Goal: Transaction & Acquisition: Purchase product/service

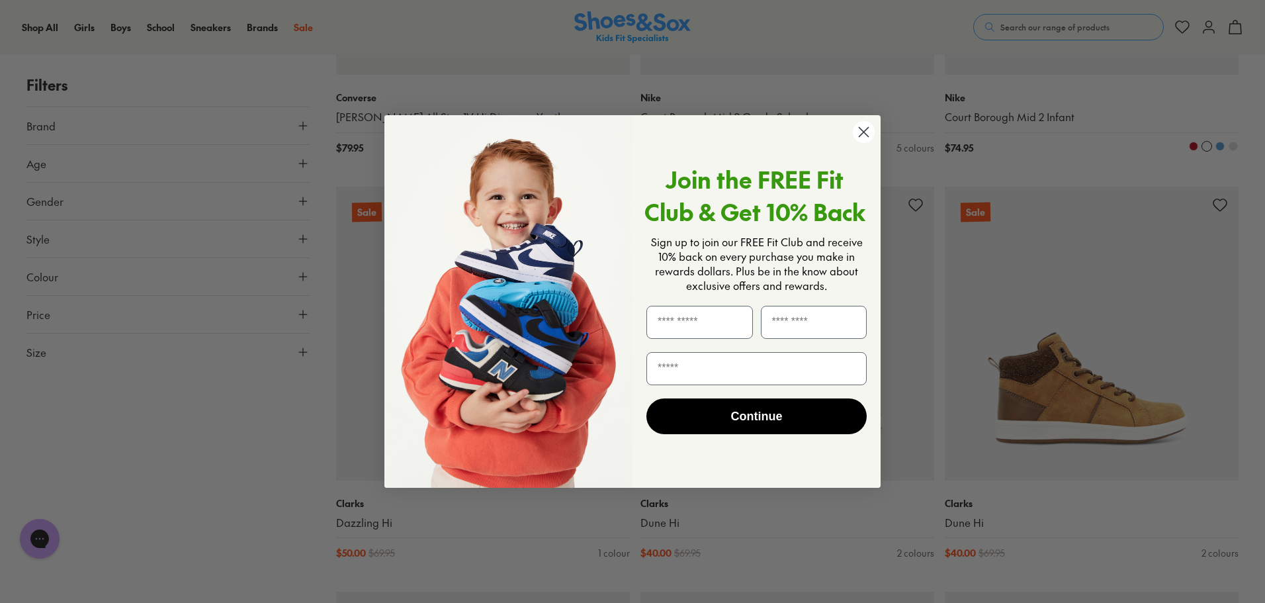
scroll to position [2779, 0]
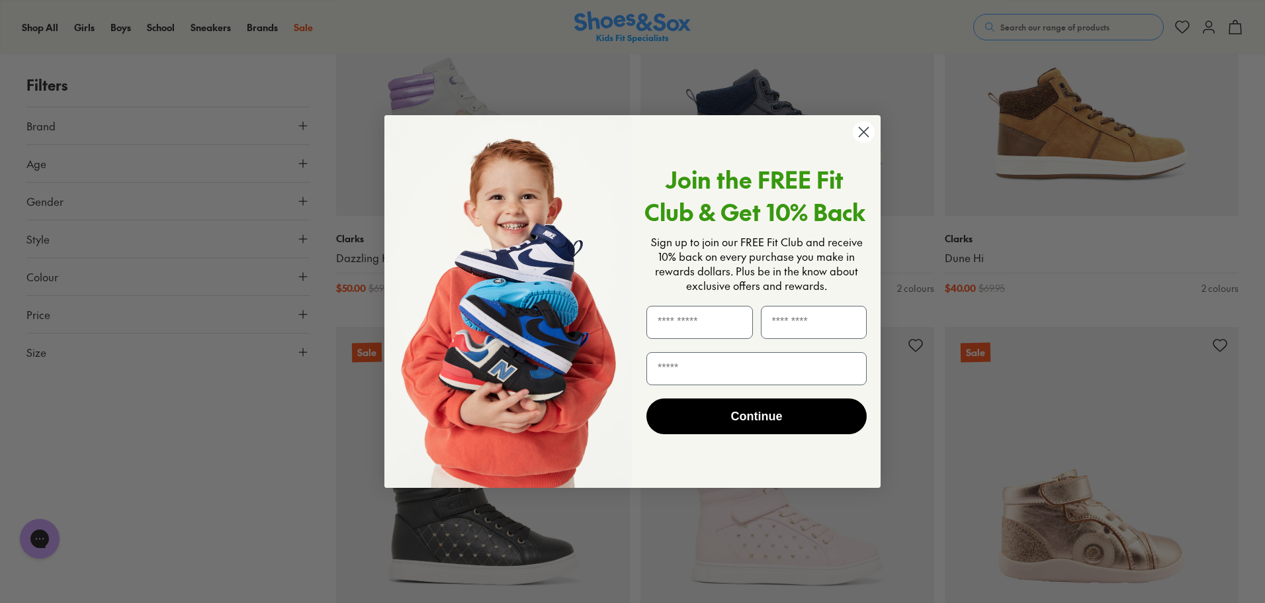
click at [864, 128] on circle "Close dialog" at bounding box center [864, 132] width 22 height 22
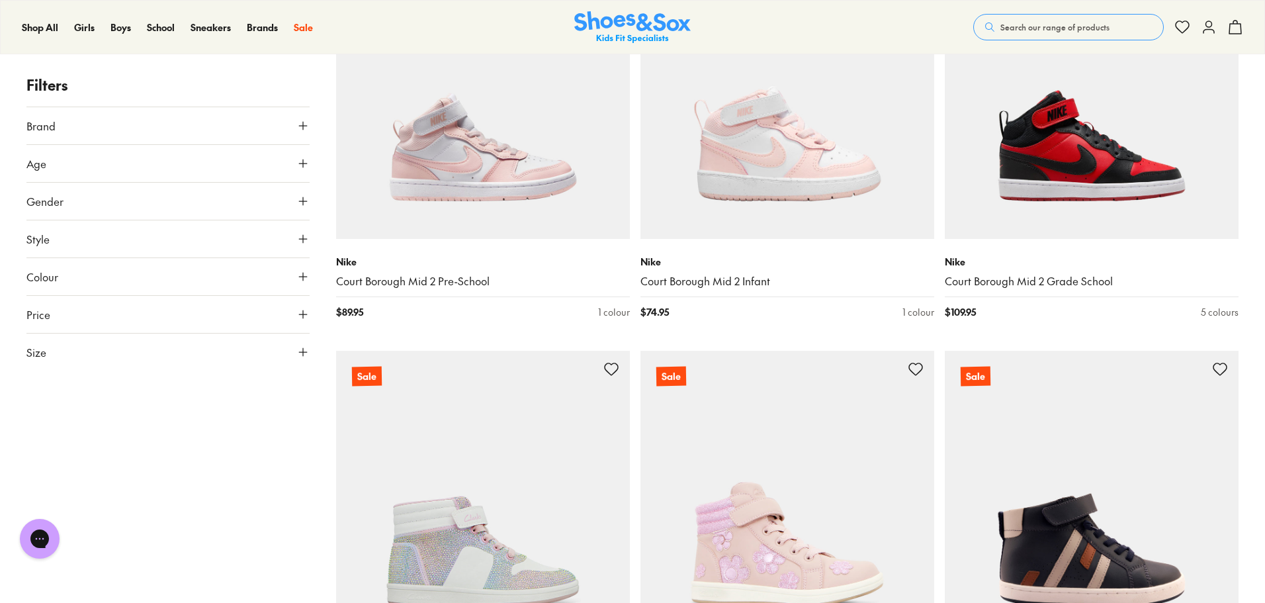
scroll to position [5095, 0]
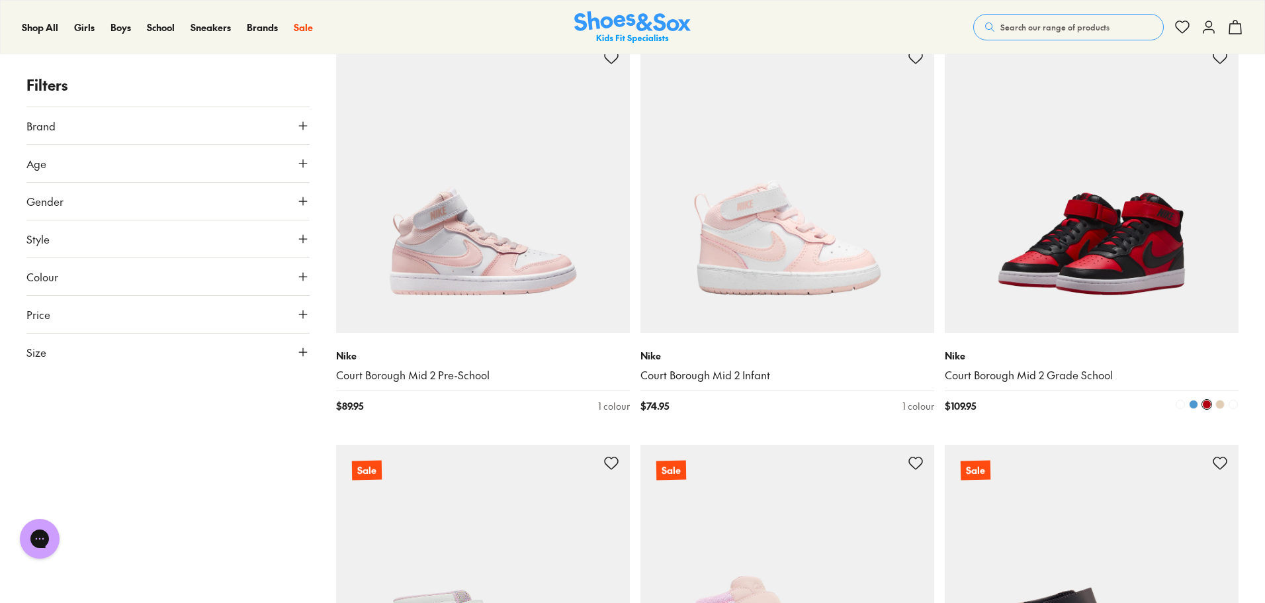
click at [1109, 260] on img at bounding box center [1092, 186] width 294 height 294
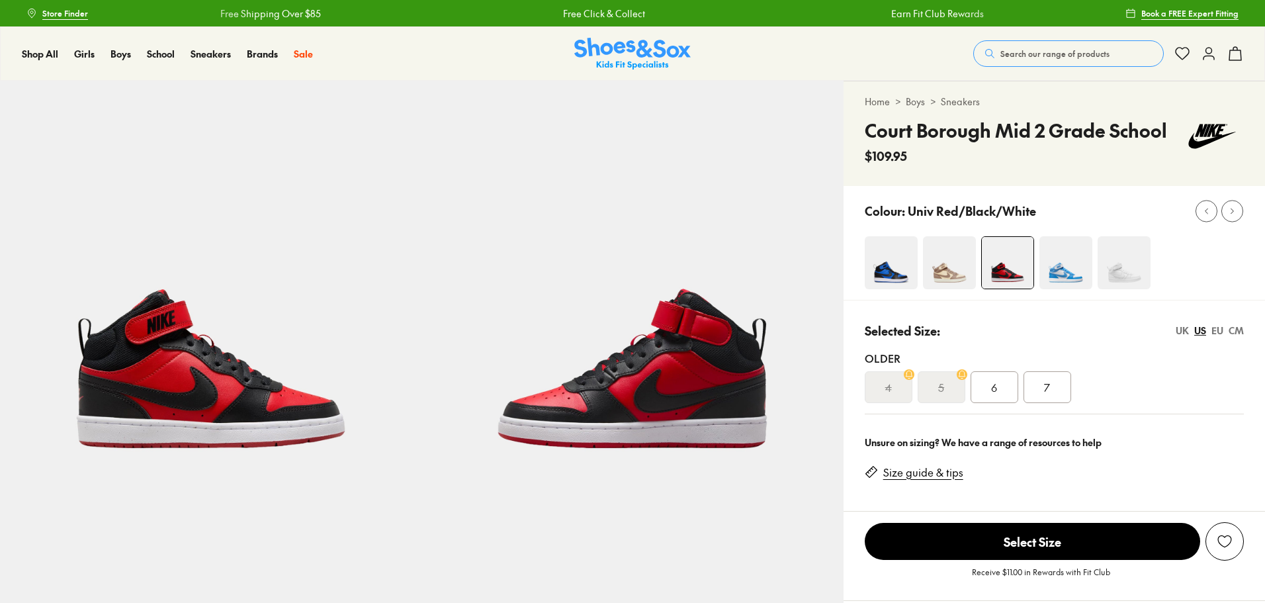
click at [879, 273] on img at bounding box center [891, 262] width 53 height 53
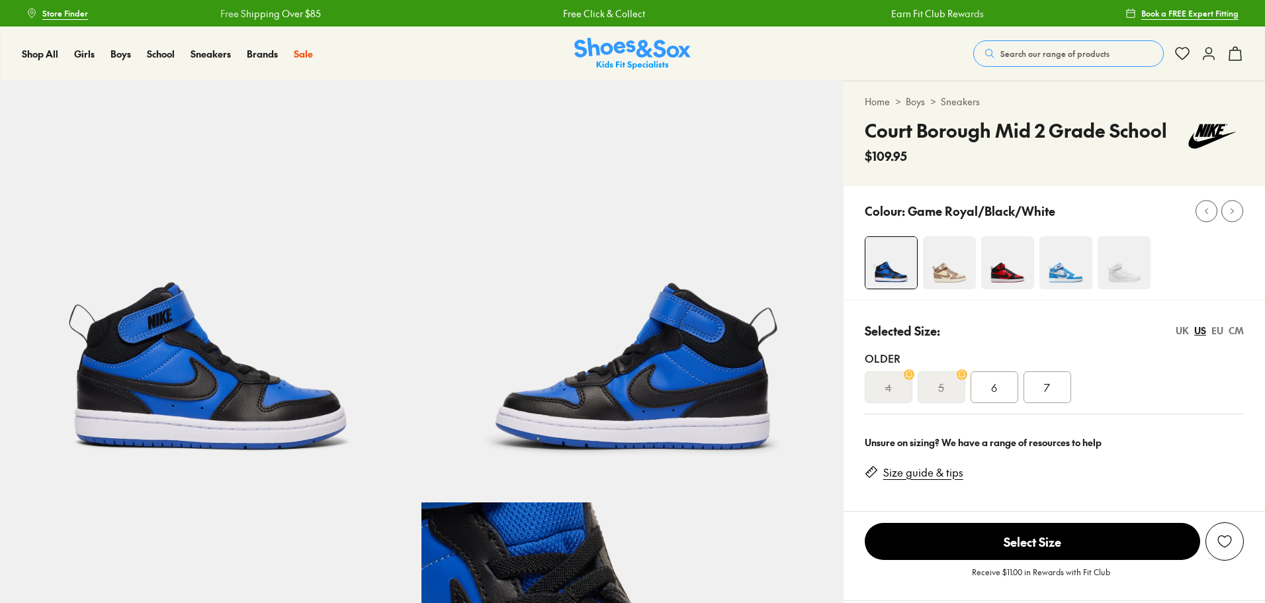
click at [1223, 332] on div "EU" at bounding box center [1218, 331] width 12 height 14
click at [941, 258] on img at bounding box center [949, 262] width 53 height 53
select select "*"
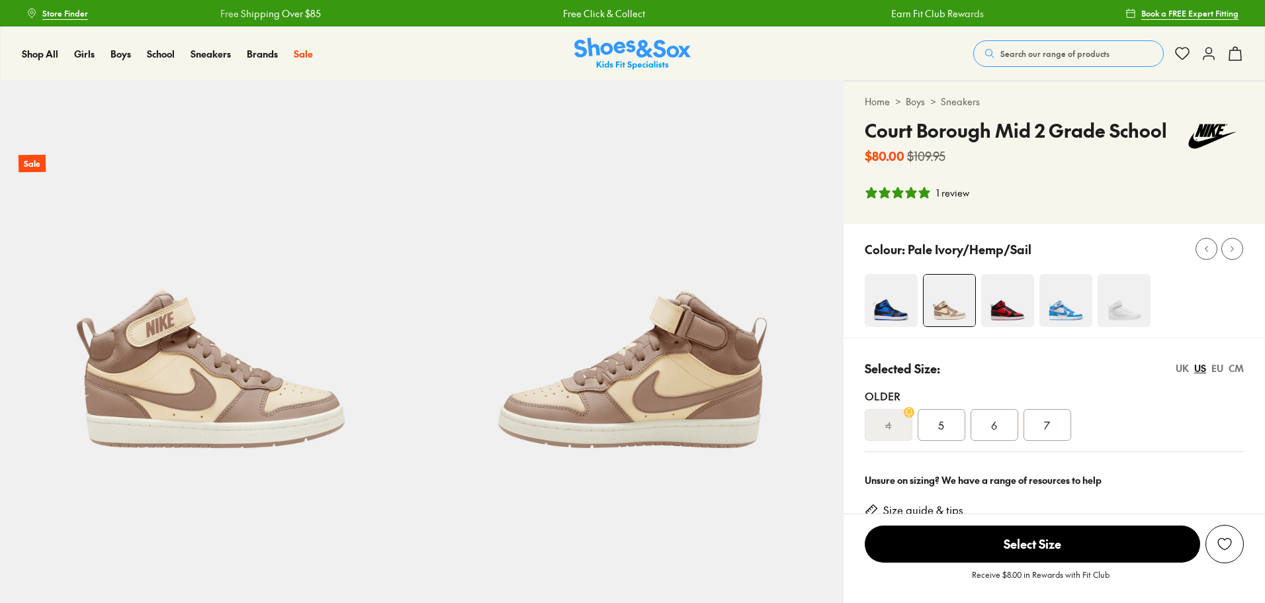
select select "*"
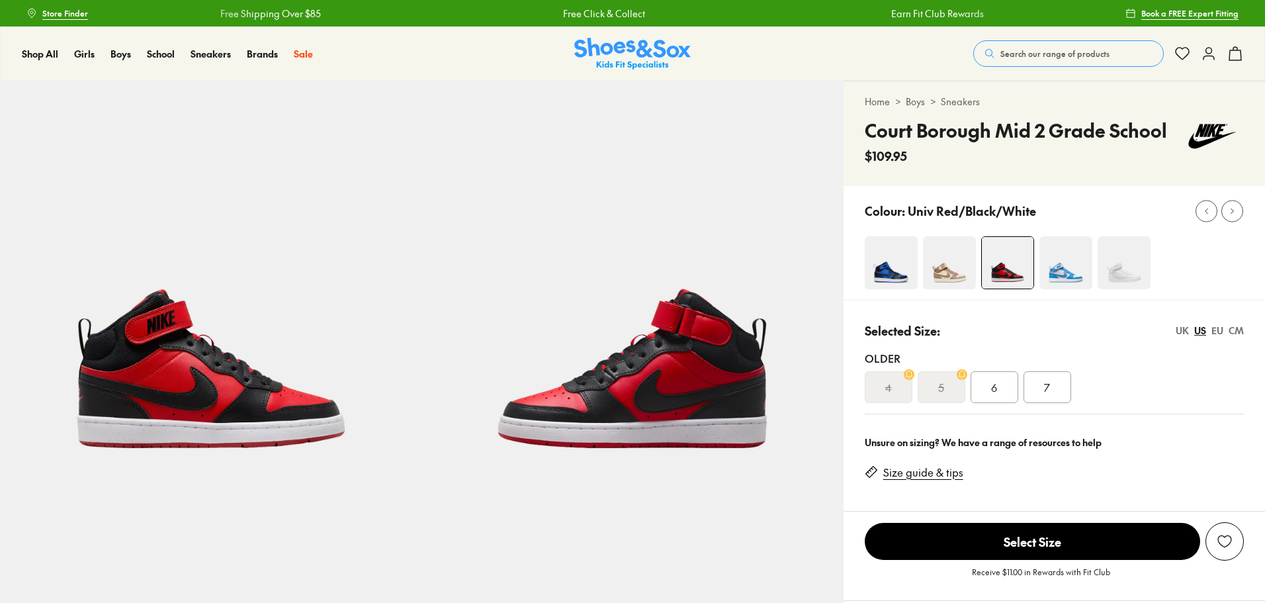
select select "*"
